Goal: Find specific fact: Find specific fact

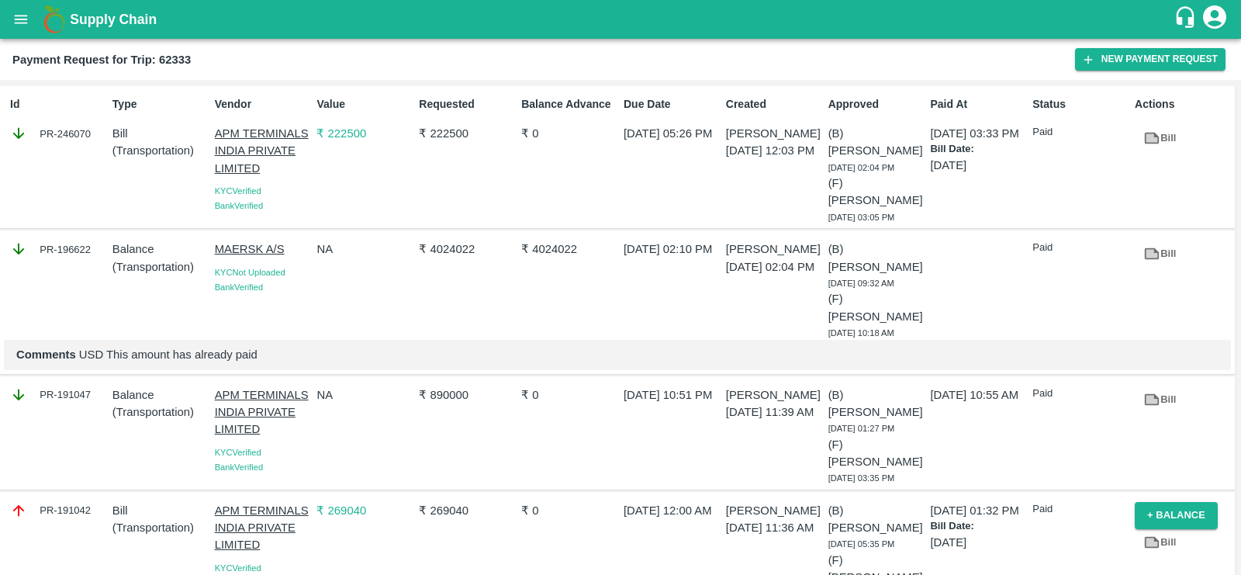
click at [71, 250] on div "PR-196622" at bounding box center [58, 248] width 96 height 17
copy div "196622"
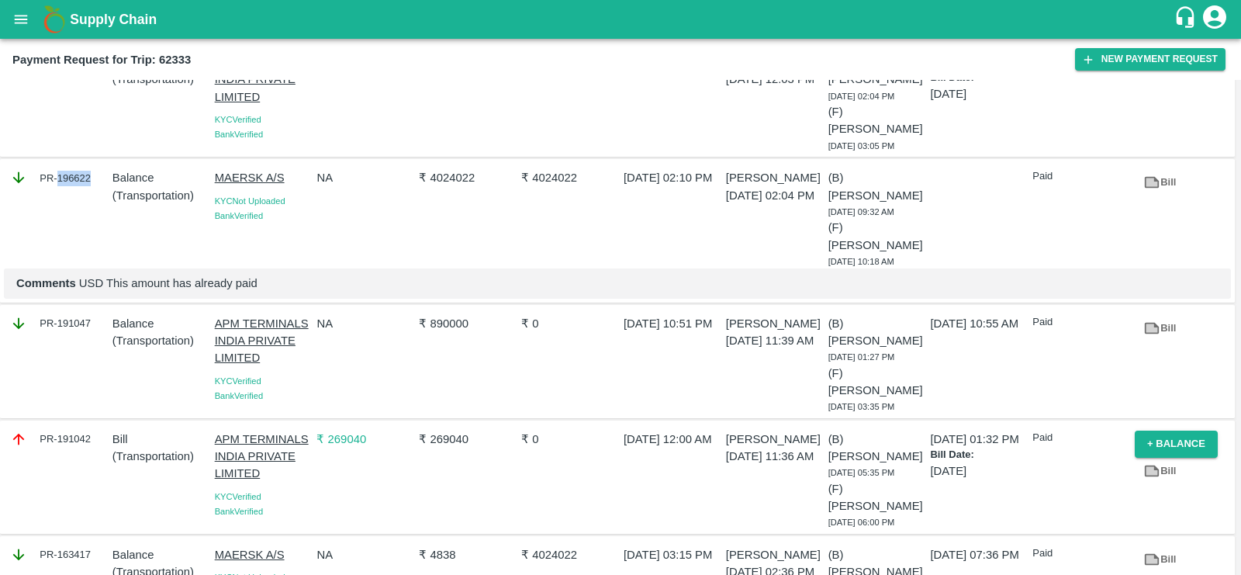
scroll to position [91, 0]
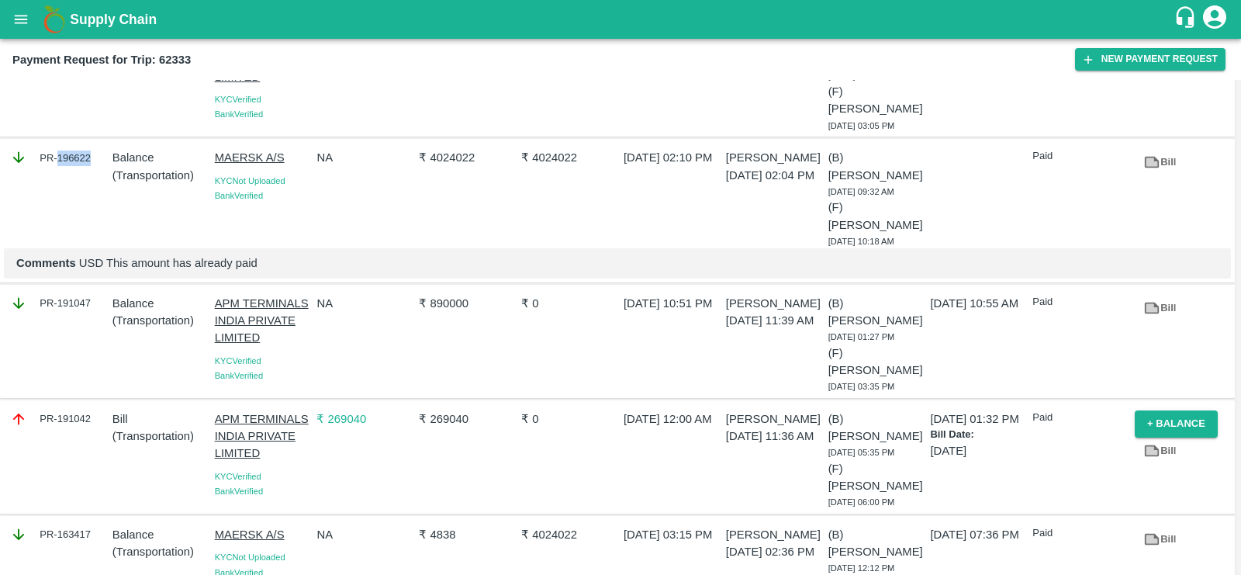
click at [78, 301] on div "PR-191047" at bounding box center [58, 303] width 96 height 17
copy div "191047"
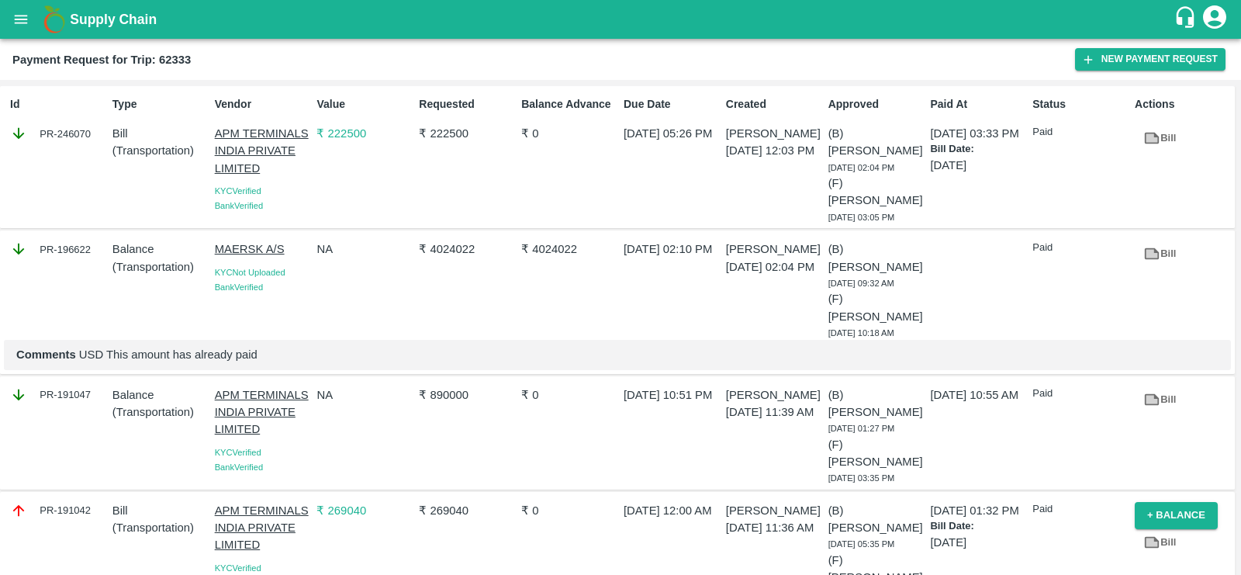
click at [116, 394] on p "Balance" at bounding box center [160, 394] width 96 height 17
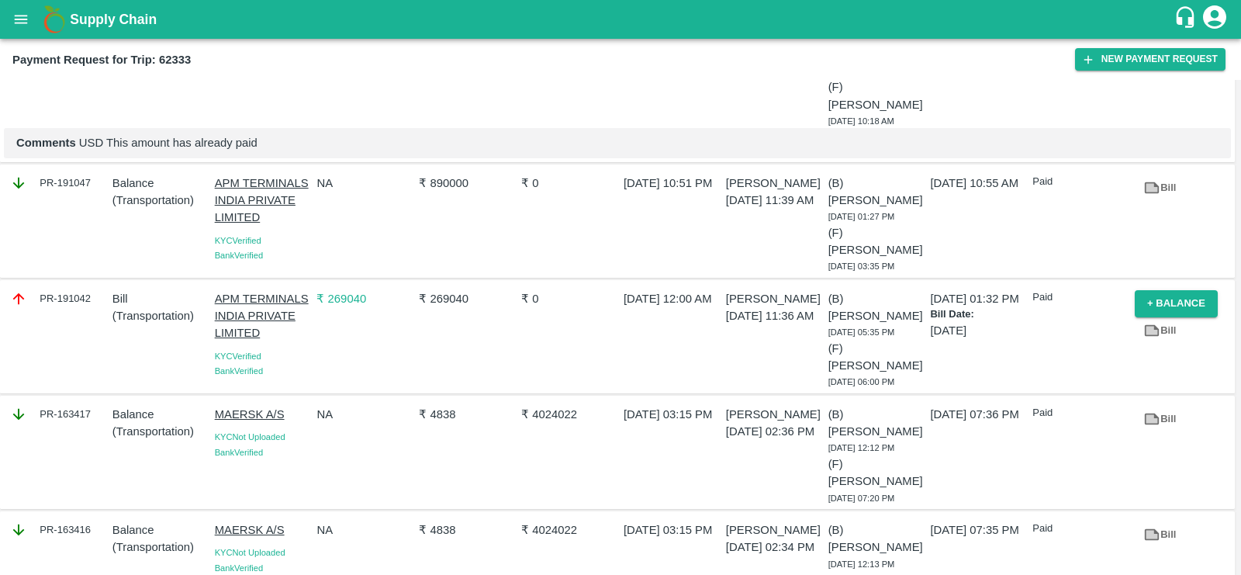
scroll to position [202, 0]
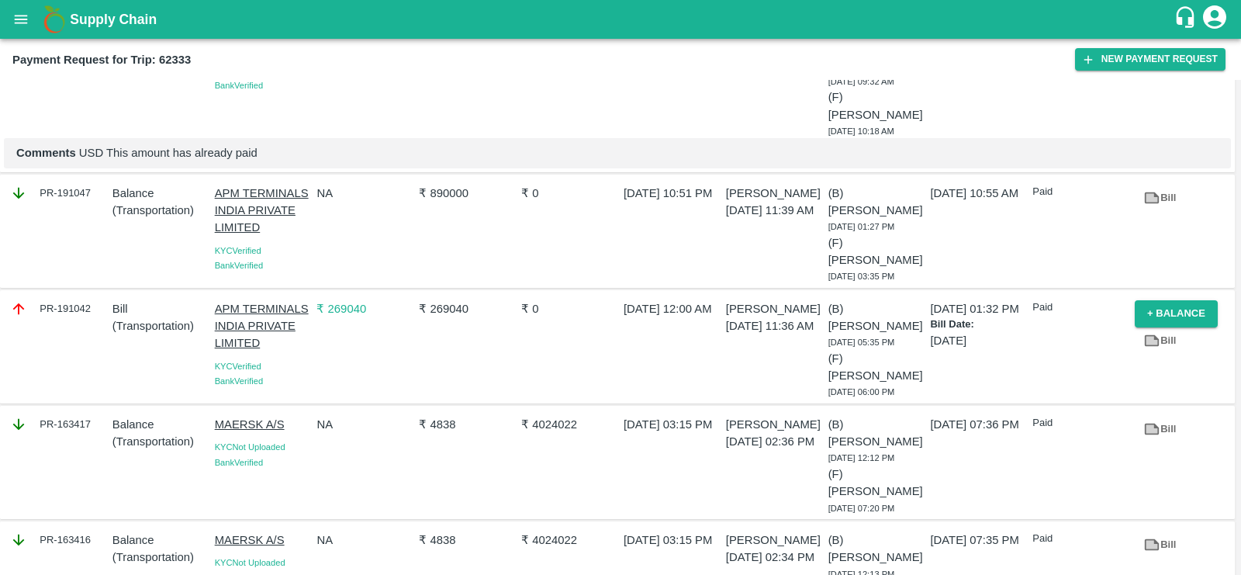
click at [114, 193] on p "Balance" at bounding box center [160, 193] width 96 height 17
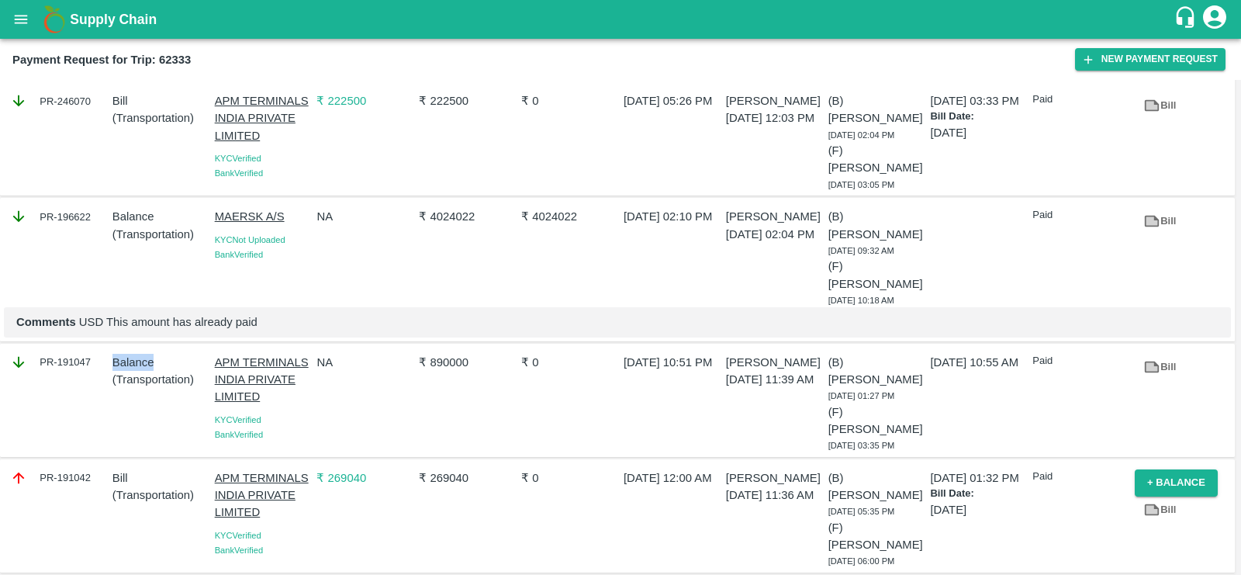
scroll to position [0, 0]
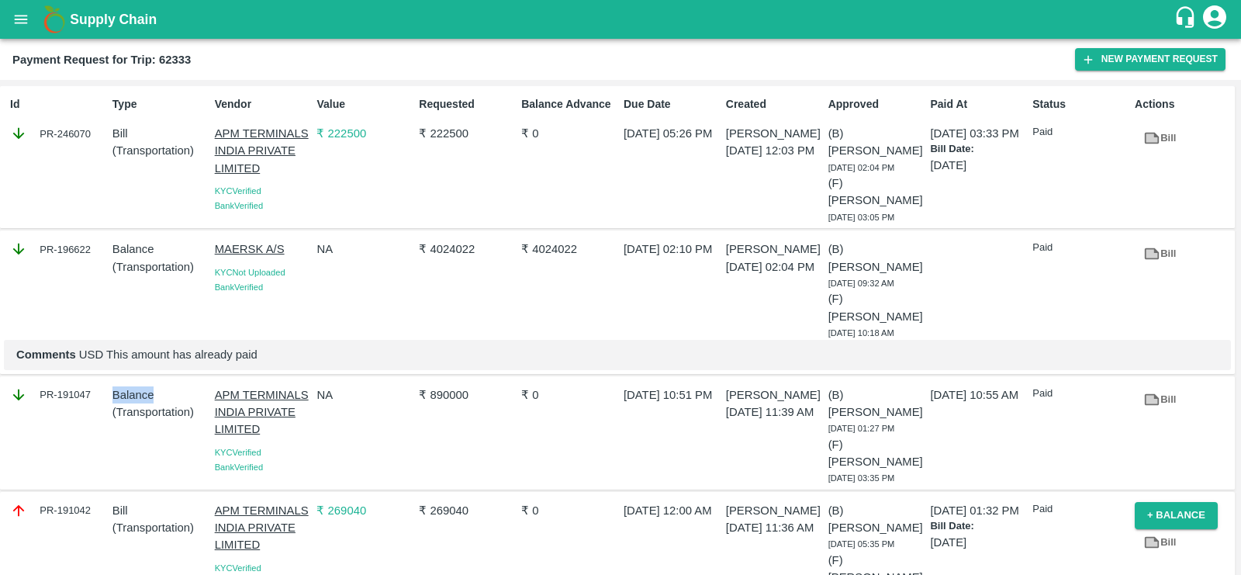
click at [65, 248] on div "PR-196622" at bounding box center [58, 248] width 96 height 17
click at [141, 249] on p "Balance" at bounding box center [160, 248] width 96 height 17
click at [138, 250] on p "Balance" at bounding box center [160, 248] width 96 height 17
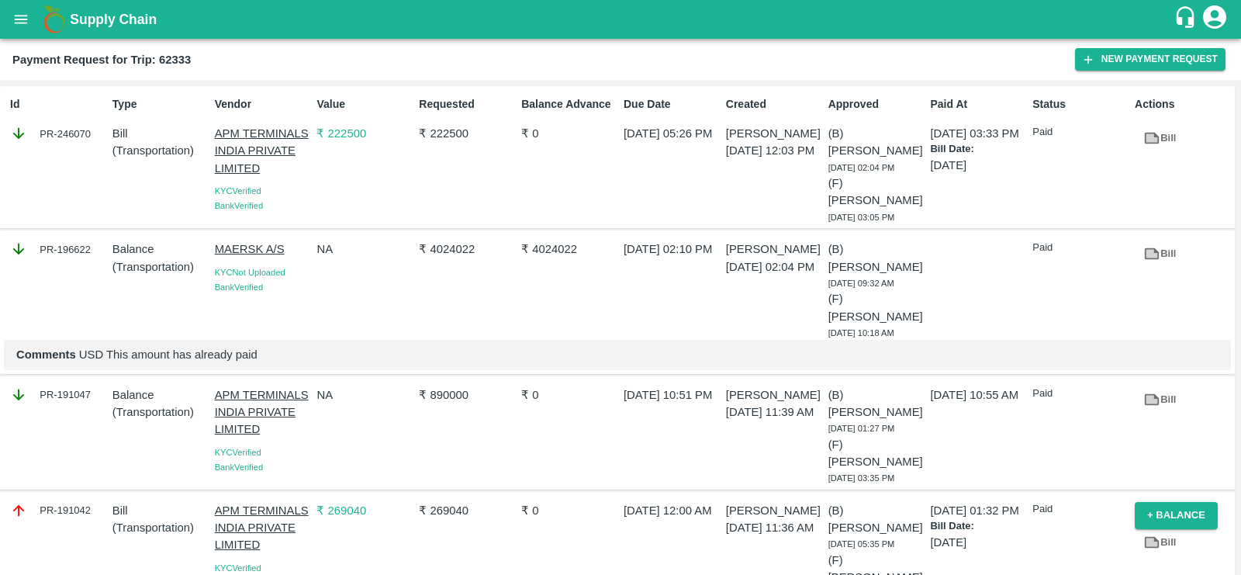
click at [138, 250] on p "Balance" at bounding box center [160, 248] width 96 height 17
click at [134, 250] on p "Balance" at bounding box center [160, 248] width 96 height 17
click at [79, 247] on div "PR-196622" at bounding box center [58, 248] width 96 height 17
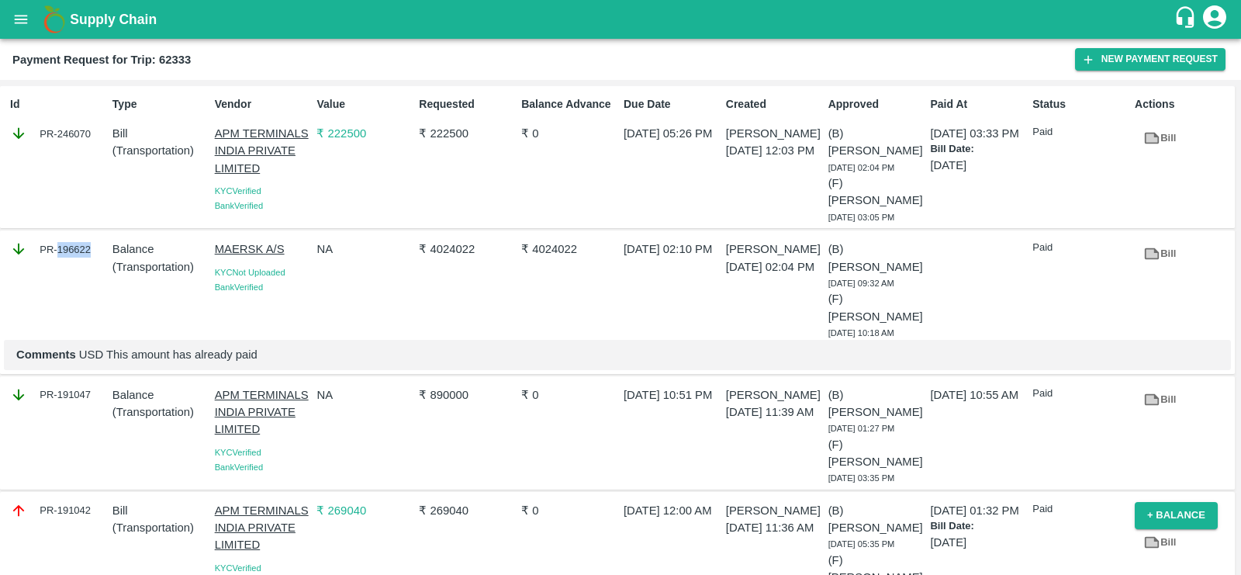
copy div "196622"
click at [78, 249] on div "PR-196622" at bounding box center [58, 248] width 96 height 17
click at [144, 252] on p "Balance" at bounding box center [160, 248] width 96 height 17
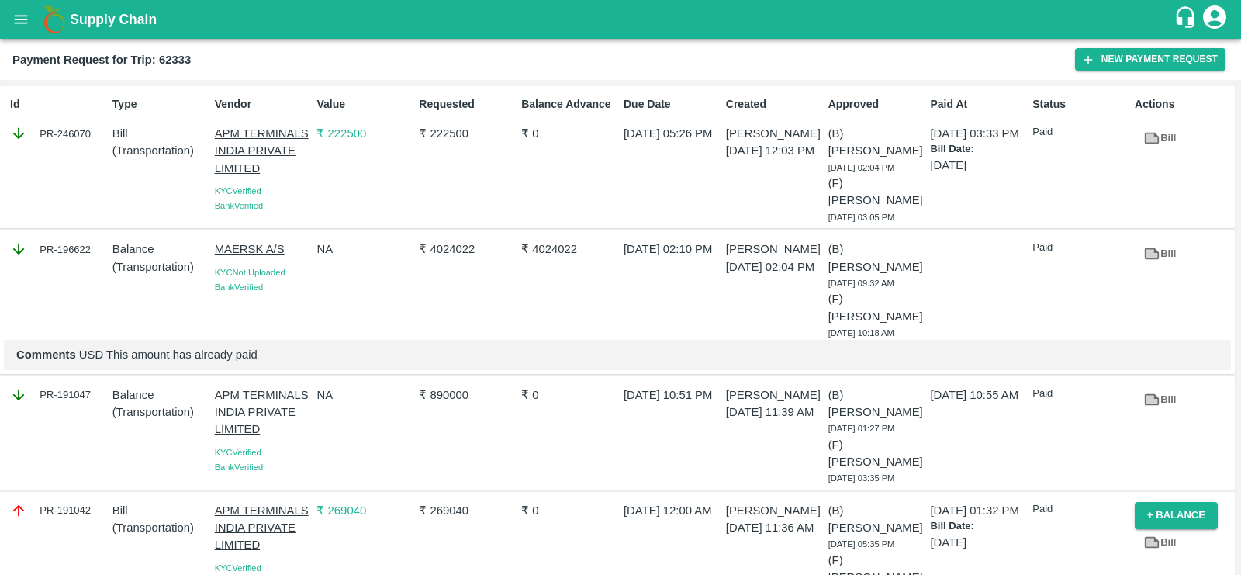
click at [81, 247] on div "PR-196622" at bounding box center [58, 248] width 96 height 17
copy div "196622"
